Goal: Information Seeking & Learning: Learn about a topic

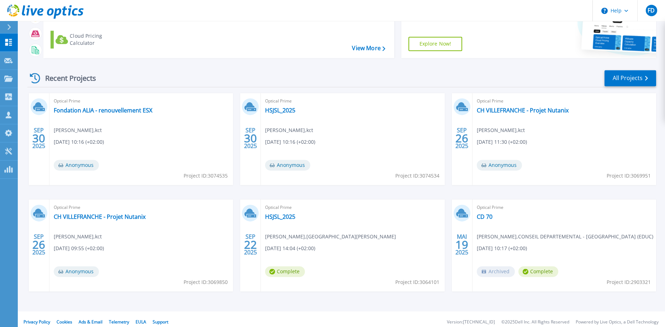
scroll to position [67, 0]
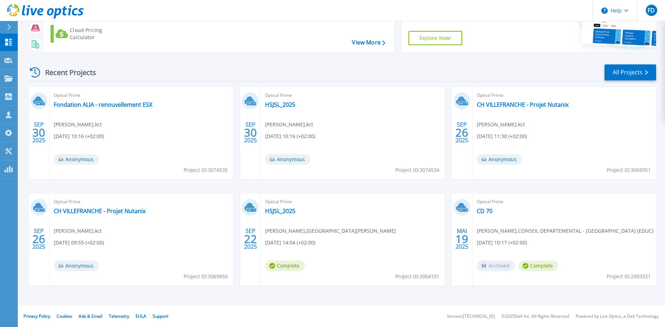
click at [133, 110] on div "Optical Prime Fondation ALIA - renouvellement ESX Mehdi Nakhili , kct 09/30/202…" at bounding box center [141, 133] width 184 height 92
click at [133, 108] on link "Fondation ALIA - renouvellement ESX" at bounding box center [103, 104] width 99 height 7
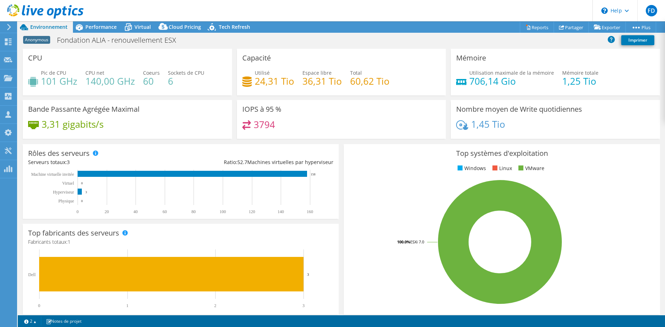
select select "USD"
click at [92, 25] on span "Performance" at bounding box center [100, 26] width 31 height 7
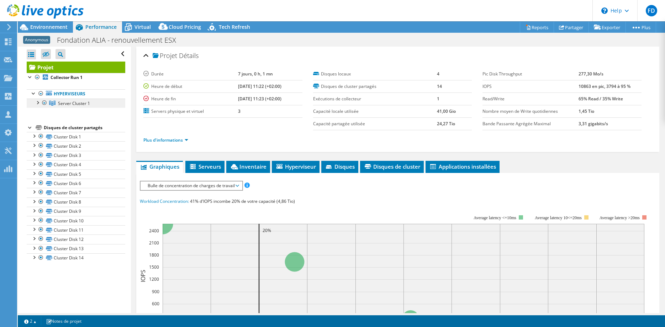
click at [55, 105] on icon at bounding box center [52, 103] width 6 height 5
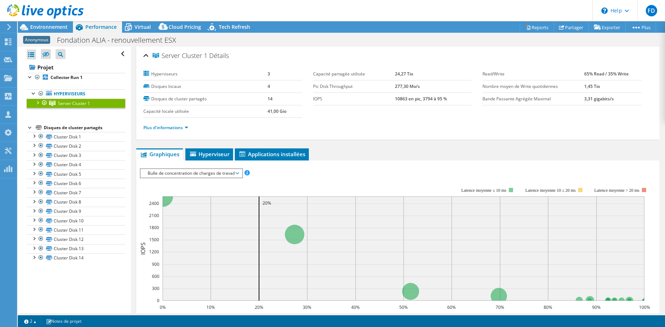
click at [37, 105] on div at bounding box center [37, 102] width 7 height 7
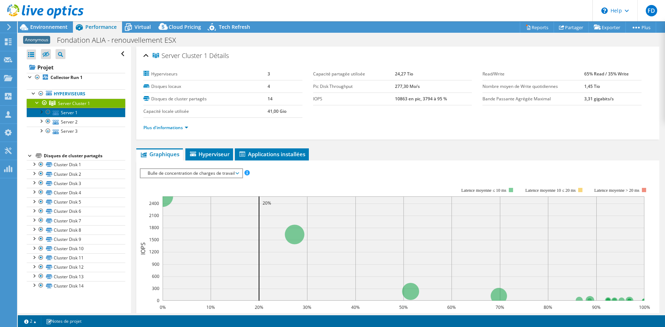
click at [73, 112] on link "Server 1" at bounding box center [76, 112] width 99 height 9
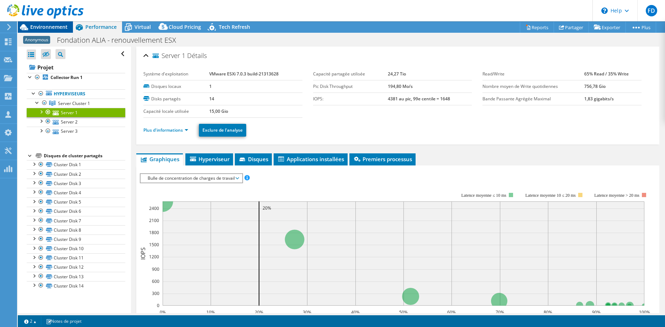
click at [29, 27] on icon at bounding box center [24, 27] width 12 height 12
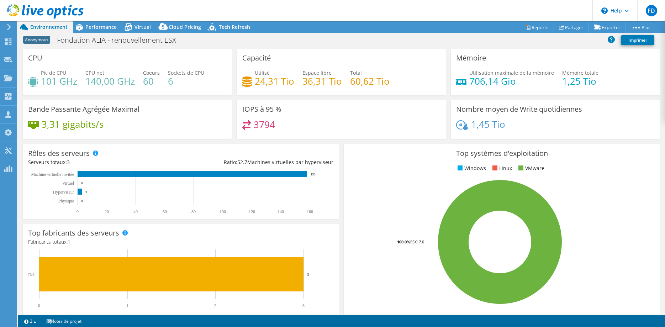
click at [93, 83] on h4 "140,00 GHz" at bounding box center [109, 81] width 49 height 8
click at [93, 82] on h4 "140,00 GHz" at bounding box center [109, 81] width 49 height 8
click at [145, 78] on h4 "60" at bounding box center [151, 81] width 17 height 8
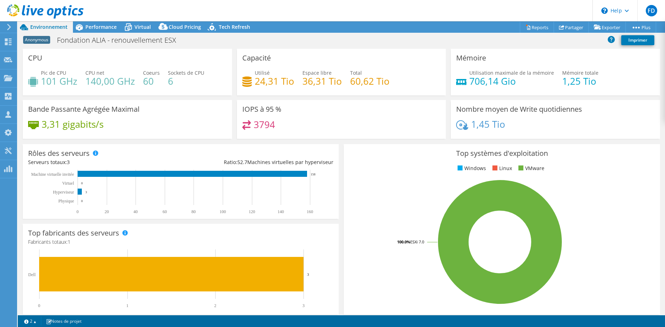
click at [169, 80] on h4 "6" at bounding box center [186, 81] width 36 height 8
click at [115, 136] on div "Bande [PERSON_NAME] Agrégée Maximal 3,31 gigabits/s" at bounding box center [127, 119] width 209 height 39
drag, startPoint x: 124, startPoint y: 131, endPoint x: 168, endPoint y: 139, distance: 44.5
click at [22, 135] on div "Bande [PERSON_NAME] Agrégée Maximal 3,31 gigabits/s" at bounding box center [127, 119] width 214 height 39
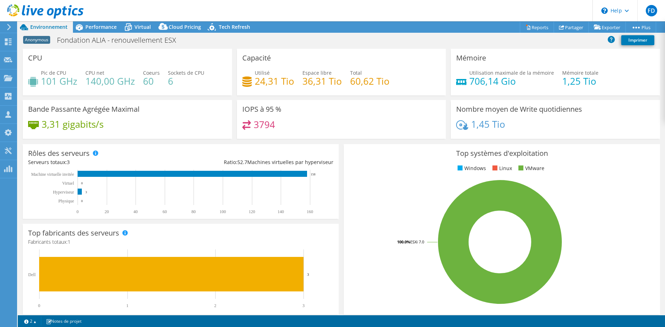
click at [186, 134] on div "3,31 gigabits/s" at bounding box center [127, 127] width 199 height 15
click at [108, 26] on span "Performance" at bounding box center [100, 26] width 31 height 7
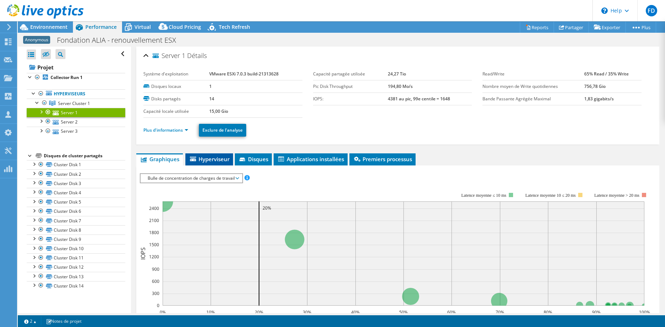
click at [208, 164] on li "Hyperviseur" at bounding box center [209, 159] width 48 height 12
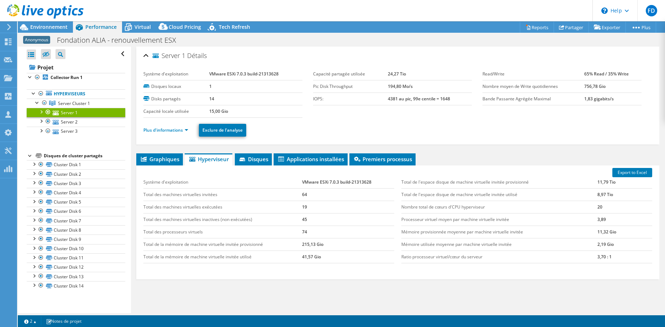
click at [178, 124] on ul "Plus d'informations Exclure de l'analyse" at bounding box center [397, 129] width 509 height 15
click at [175, 130] on link "Plus d'informations" at bounding box center [165, 130] width 45 height 6
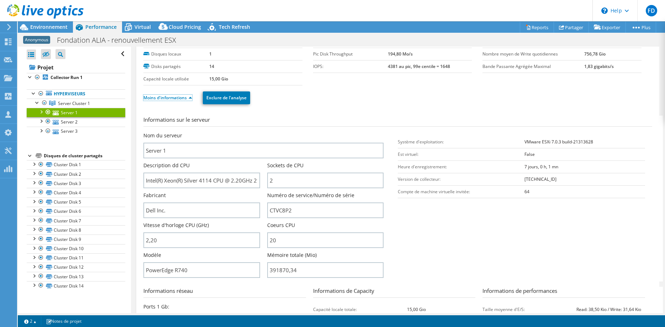
scroll to position [34, 0]
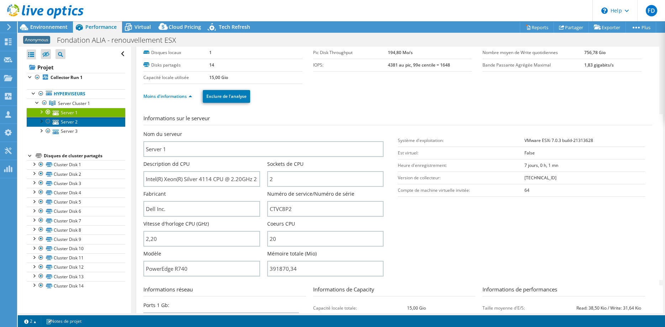
click at [83, 124] on link "Server 2" at bounding box center [76, 121] width 99 height 9
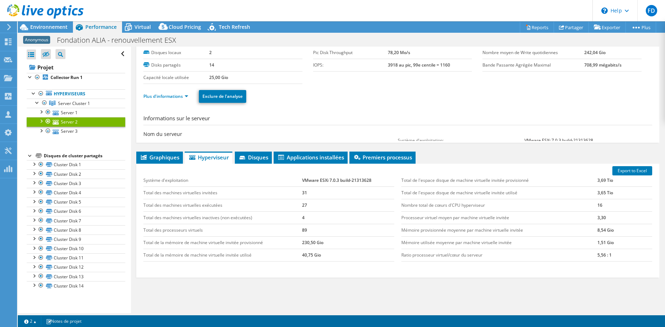
scroll to position [30, 0]
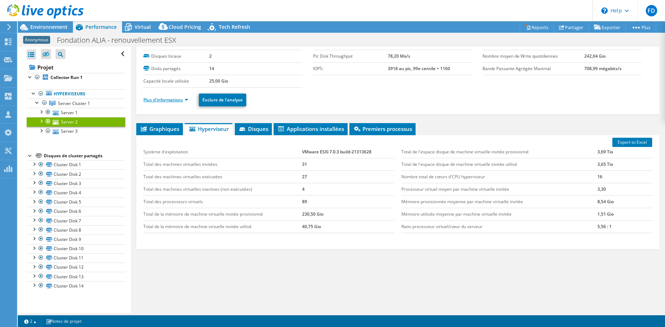
click at [184, 101] on link "Plus d'informations" at bounding box center [165, 100] width 45 height 6
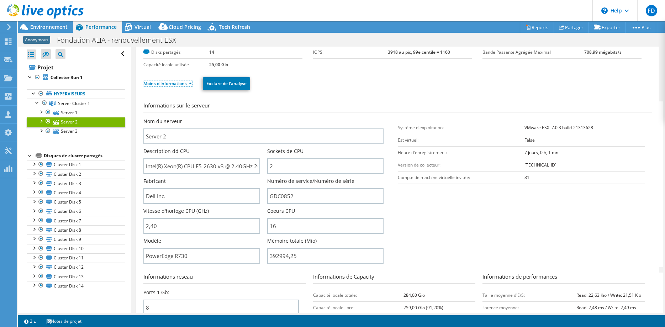
scroll to position [49, 0]
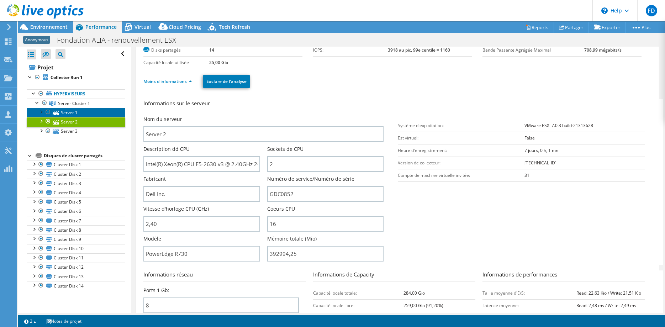
click at [91, 115] on link "Server 1" at bounding box center [76, 112] width 99 height 9
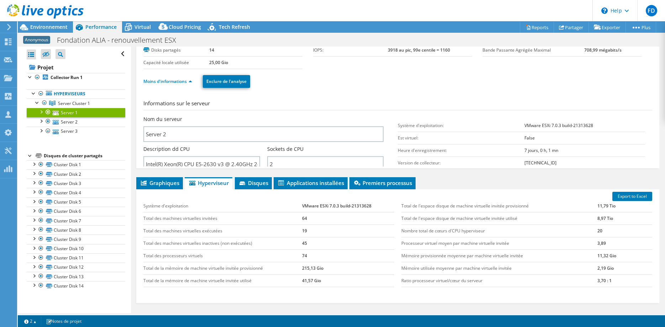
scroll to position [30, 0]
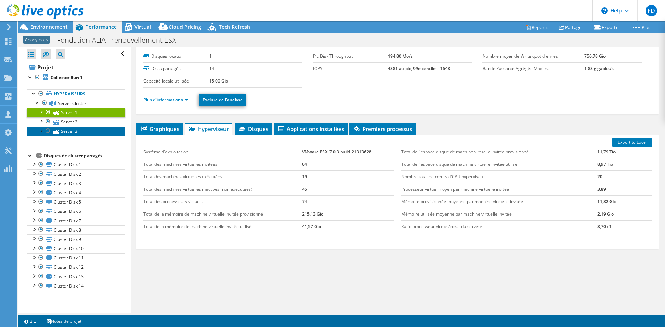
click at [72, 132] on link "Server 3" at bounding box center [76, 131] width 99 height 9
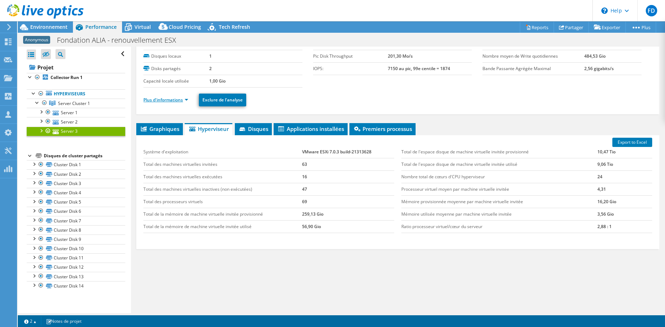
click at [161, 101] on link "Plus d'informations" at bounding box center [165, 100] width 45 height 6
